Goal: Task Accomplishment & Management: Use online tool/utility

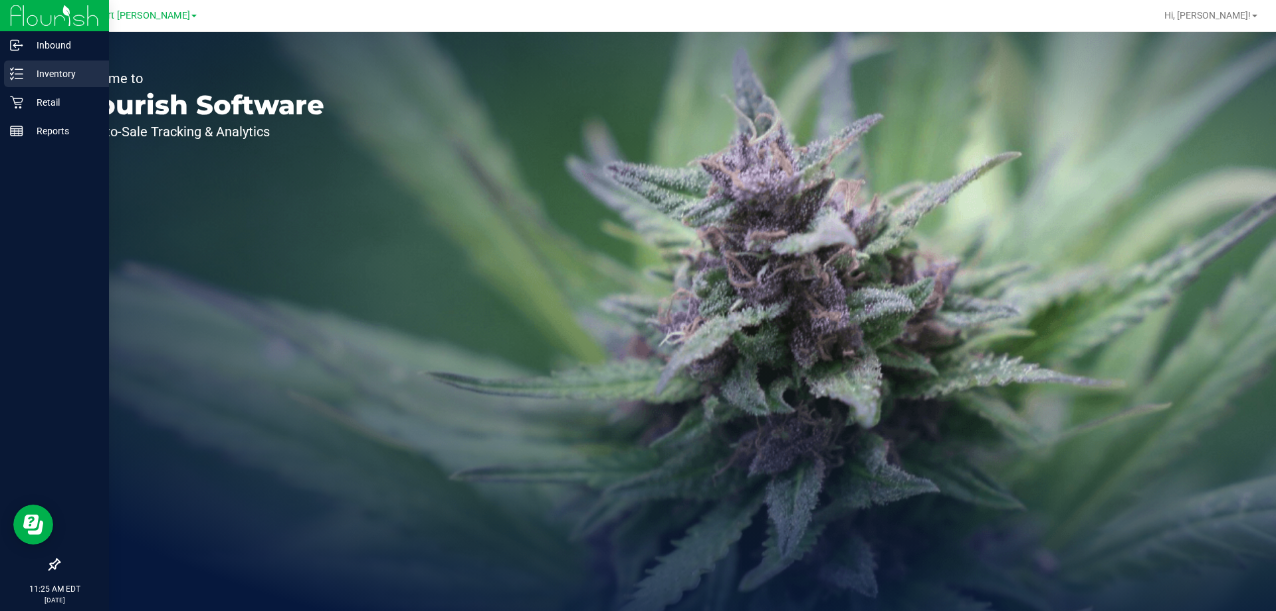
click at [30, 74] on p "Inventory" at bounding box center [63, 74] width 80 height 16
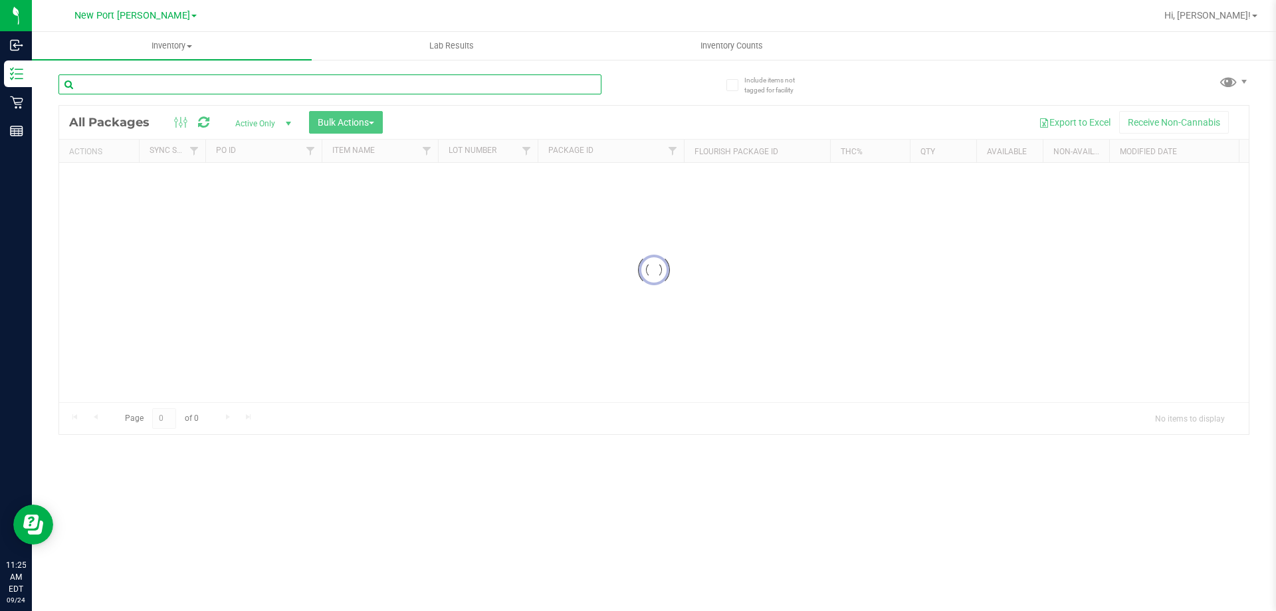
click at [461, 88] on input "text" at bounding box center [329, 84] width 543 height 20
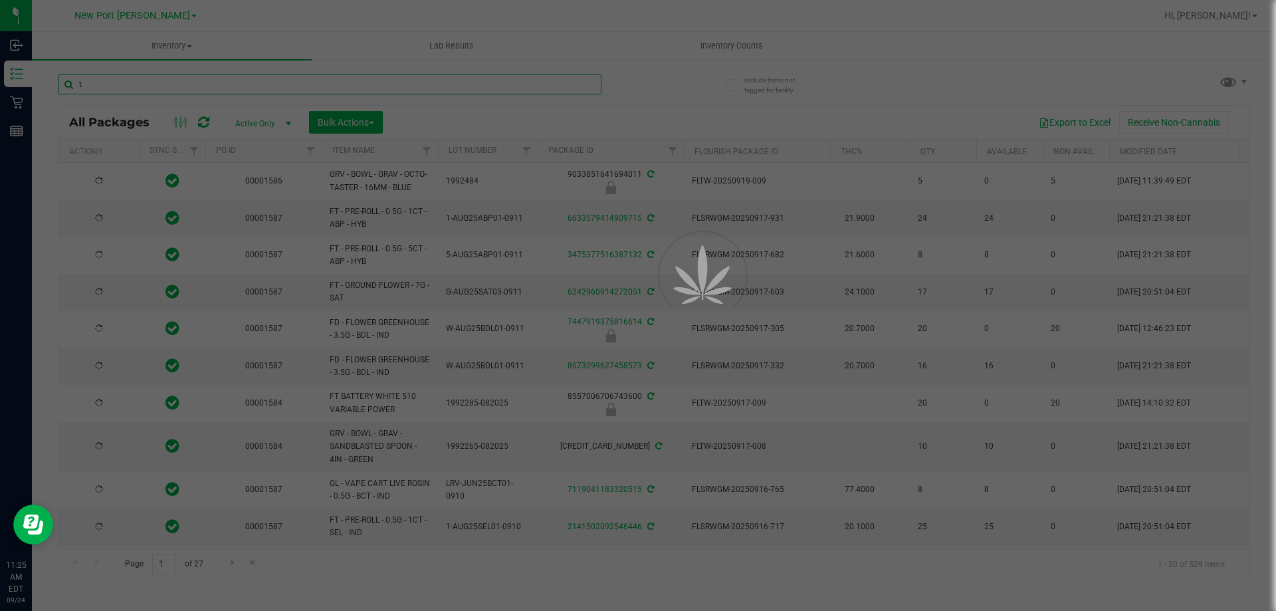
type input "tr"
type input "[DATE]"
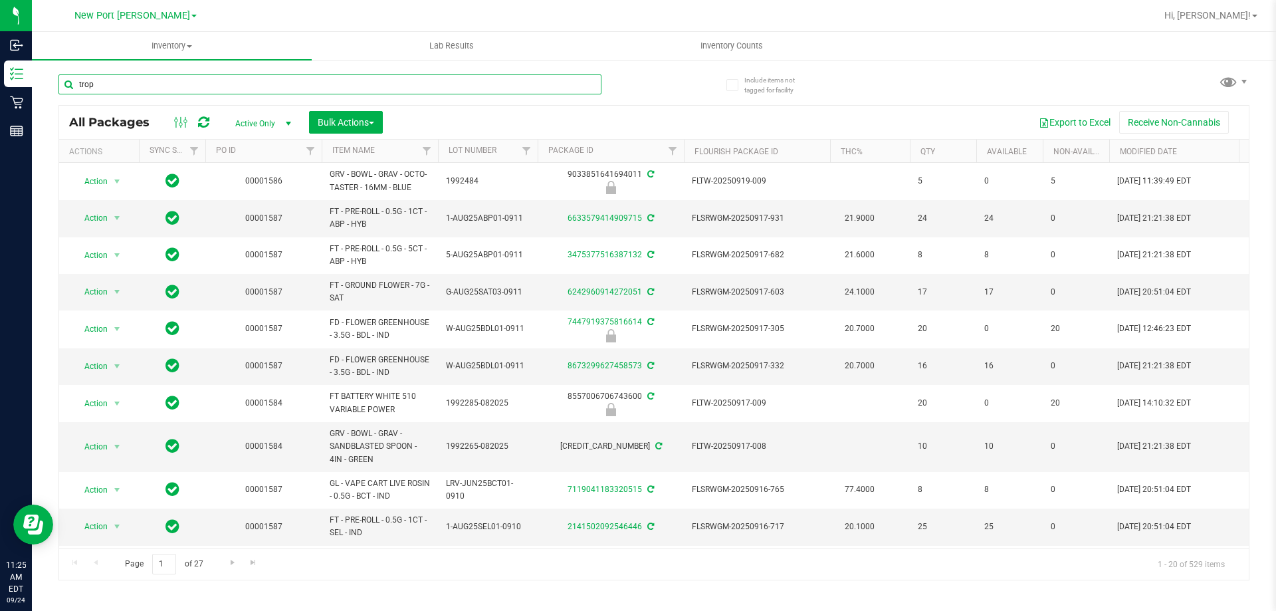
type input "trop"
